Goal: Task Accomplishment & Management: Use online tool/utility

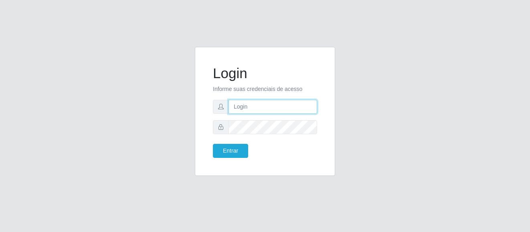
click at [261, 110] on input "text" at bounding box center [272, 107] width 89 height 14
type input "maria@B4"
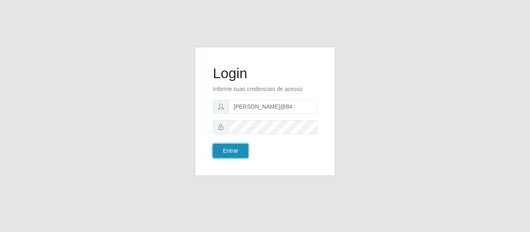
click at [227, 152] on button "Entrar" at bounding box center [230, 151] width 35 height 14
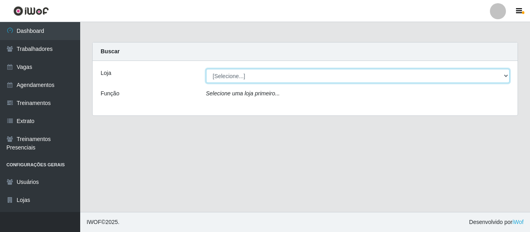
click at [282, 74] on select "[Selecione...] Bemais Supermercados - B4 Mangabeira" at bounding box center [358, 76] width 304 height 14
select select "404"
click at [206, 69] on select "[Selecione...] Bemais Supermercados - B4 Mangabeira" at bounding box center [358, 76] width 304 height 14
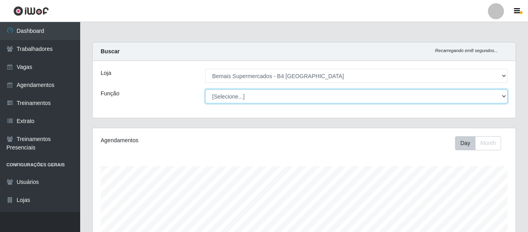
click at [238, 97] on select "[Selecione...] ASG ASG + ASG ++ Auxiliar de Estacionamento Auxiliar de Estacion…" at bounding box center [356, 96] width 302 height 14
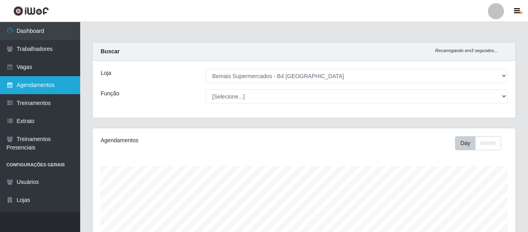
click at [26, 79] on link "Agendamentos" at bounding box center [40, 85] width 80 height 18
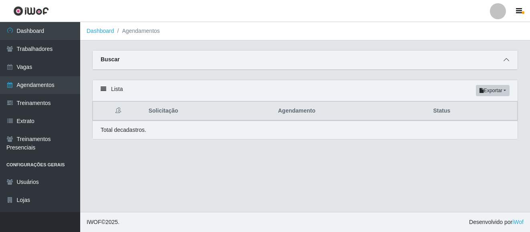
click at [505, 62] on icon at bounding box center [506, 60] width 6 height 6
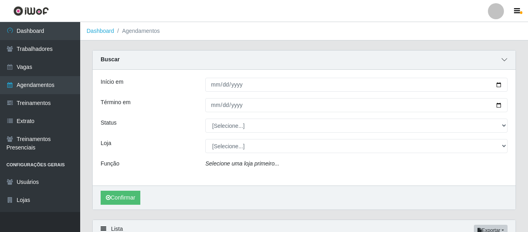
click at [504, 60] on icon at bounding box center [504, 60] width 6 height 6
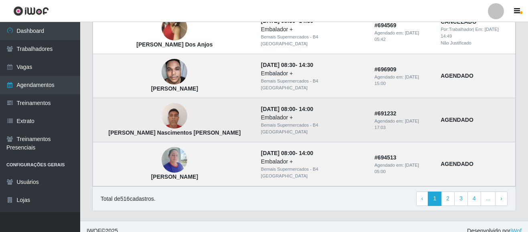
scroll to position [604, 0]
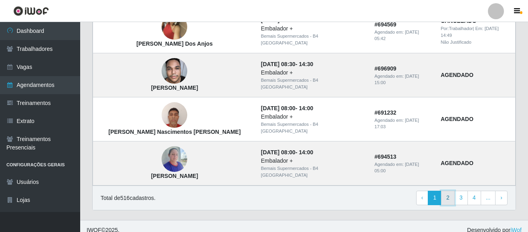
click at [447, 191] on link "2" at bounding box center [448, 198] width 14 height 14
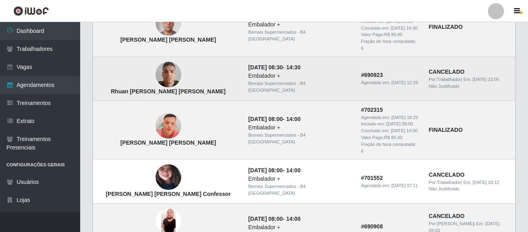
scroll to position [652, 0]
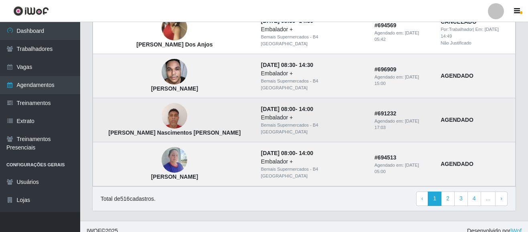
scroll to position [604, 0]
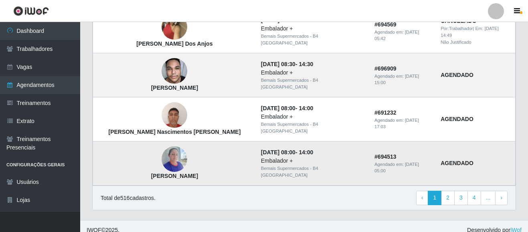
click at [161, 155] on img at bounding box center [174, 159] width 26 height 34
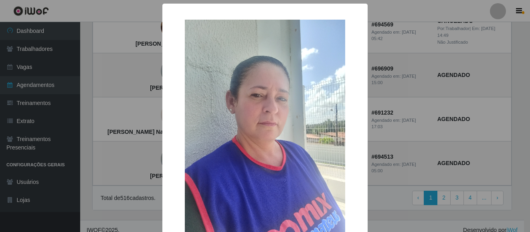
click at [105, 148] on div "× Midian da Silva Bernardino OK Cancel" at bounding box center [265, 116] width 530 height 232
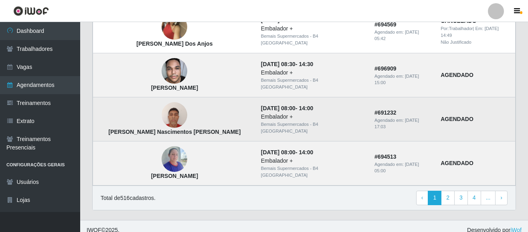
click at [161, 104] on img at bounding box center [174, 115] width 26 height 34
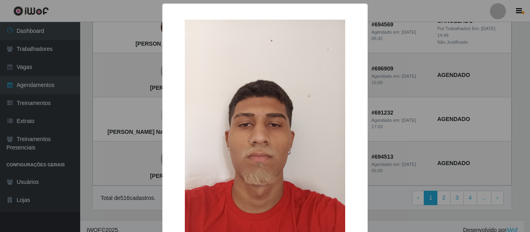
click at [112, 139] on div "× Carlos Eduardo Nascimentos da Silva OK Cancel" at bounding box center [265, 116] width 530 height 232
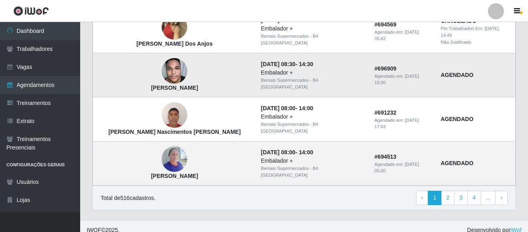
click at [161, 64] on img at bounding box center [174, 71] width 26 height 34
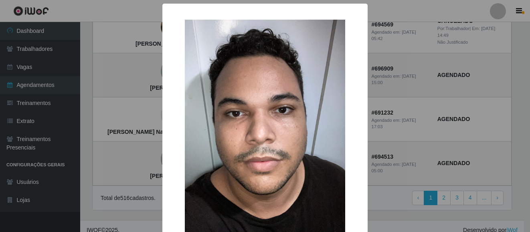
click at [113, 95] on div "× Gustavo correia de oliveira OK Cancel" at bounding box center [265, 116] width 530 height 232
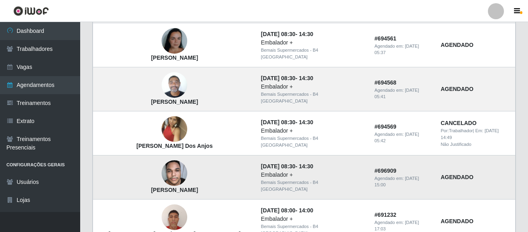
scroll to position [484, 0]
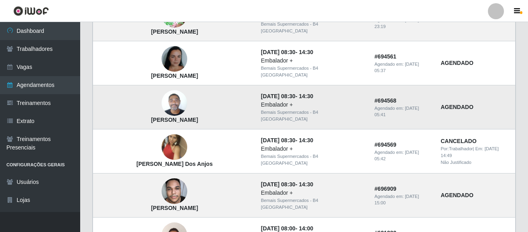
click at [161, 99] on img at bounding box center [174, 103] width 26 height 34
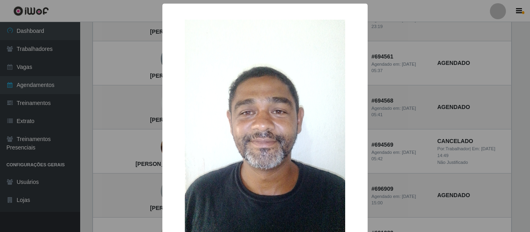
click at [113, 130] on div "× Gleikson da Silva Felix OK Cancel" at bounding box center [265, 116] width 530 height 232
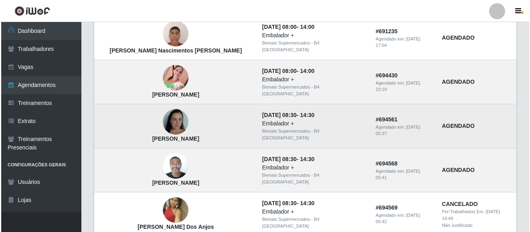
scroll to position [404, 0]
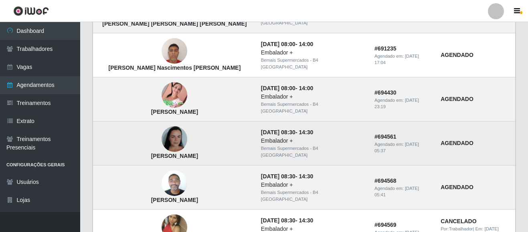
click at [161, 127] on img at bounding box center [174, 139] width 26 height 57
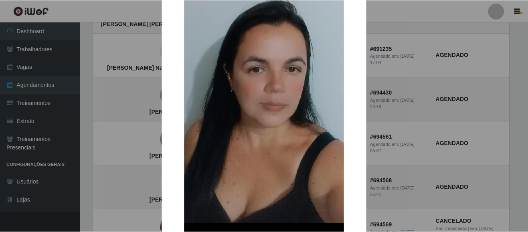
scroll to position [120, 0]
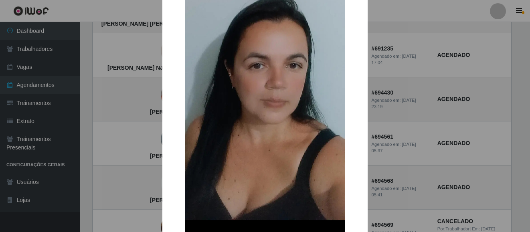
click at [107, 127] on div "× Cleysiane da Silva Cirne OK Cancel" at bounding box center [265, 116] width 530 height 232
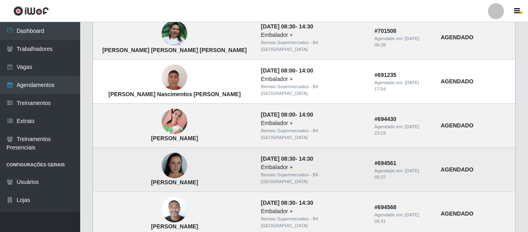
scroll to position [364, 0]
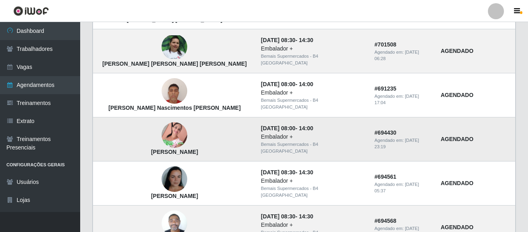
click at [161, 123] on img at bounding box center [174, 135] width 26 height 34
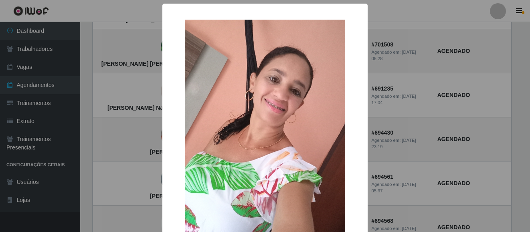
click at [117, 128] on div "× Clesia Pereira OK Cancel" at bounding box center [265, 116] width 530 height 232
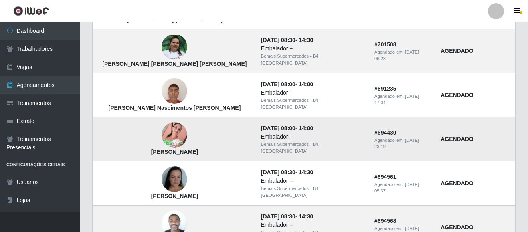
click at [161, 123] on img at bounding box center [174, 135] width 26 height 34
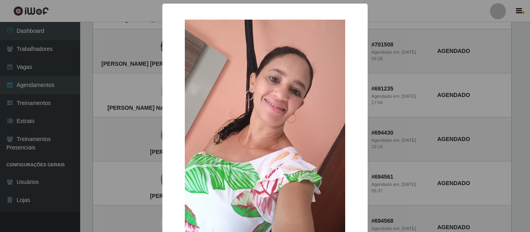
click at [129, 139] on div "× Clesia Pereira OK Cancel" at bounding box center [265, 116] width 530 height 232
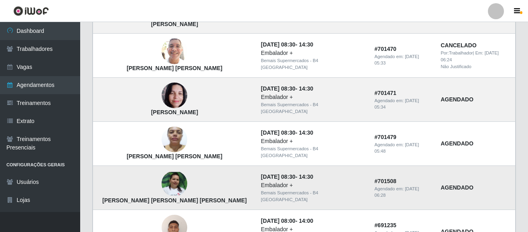
scroll to position [204, 0]
